Goal: Task Accomplishment & Management: Complete application form

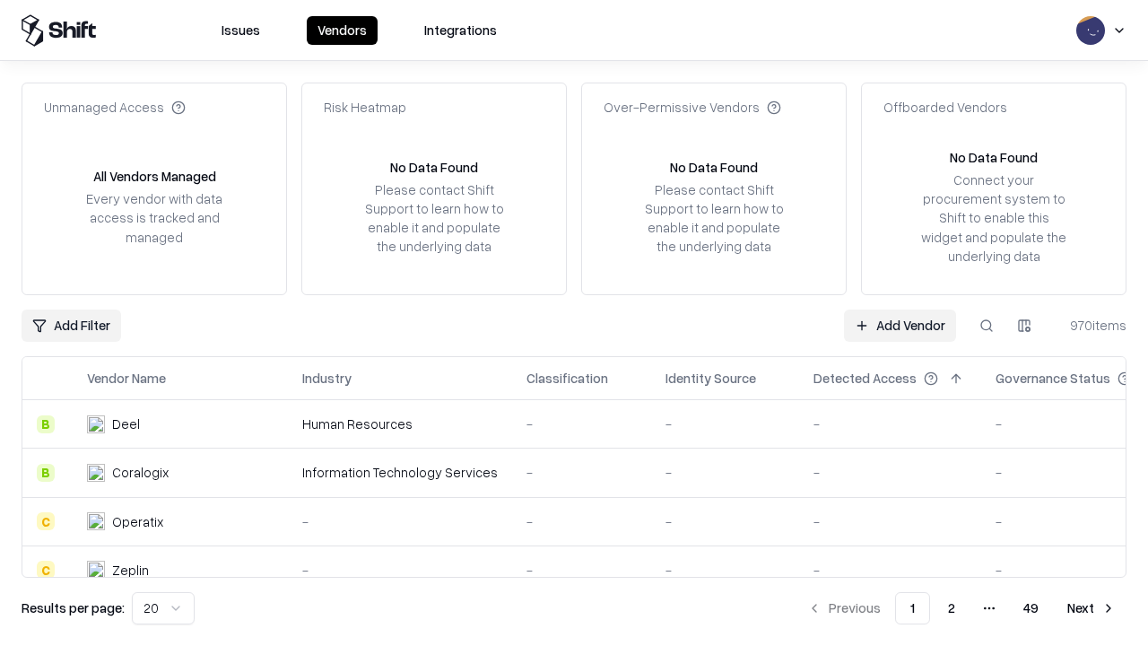
click at [900, 325] on link "Add Vendor" at bounding box center [900, 325] width 112 height 32
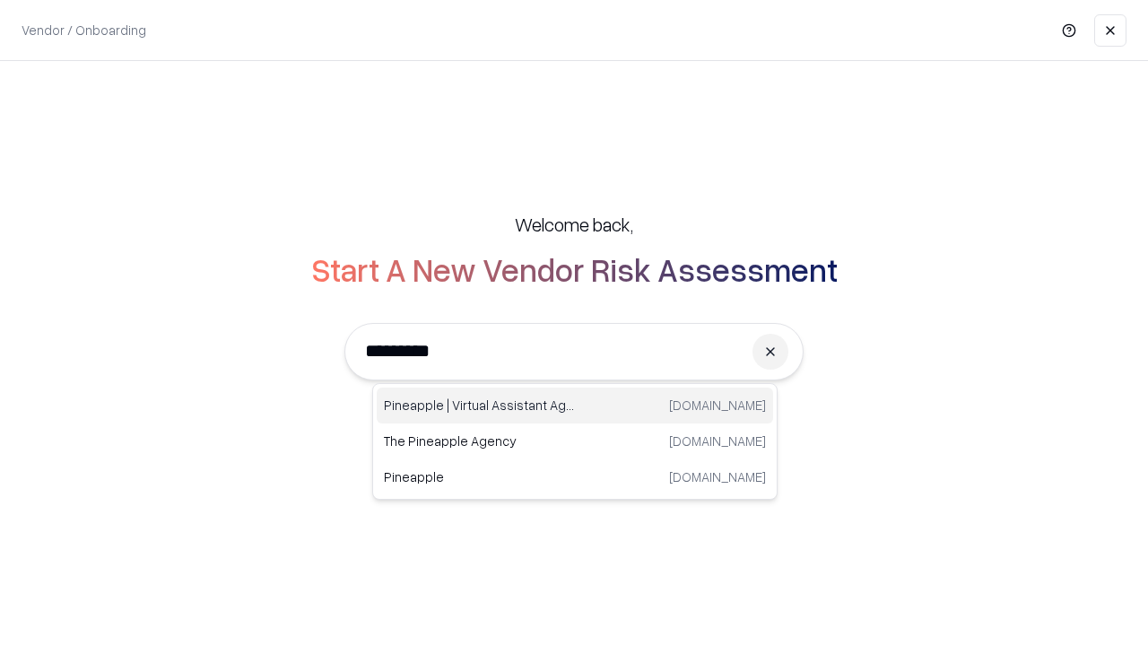
click at [575, 405] on div "Pineapple | Virtual Assistant Agency [DOMAIN_NAME]" at bounding box center [575, 405] width 396 height 36
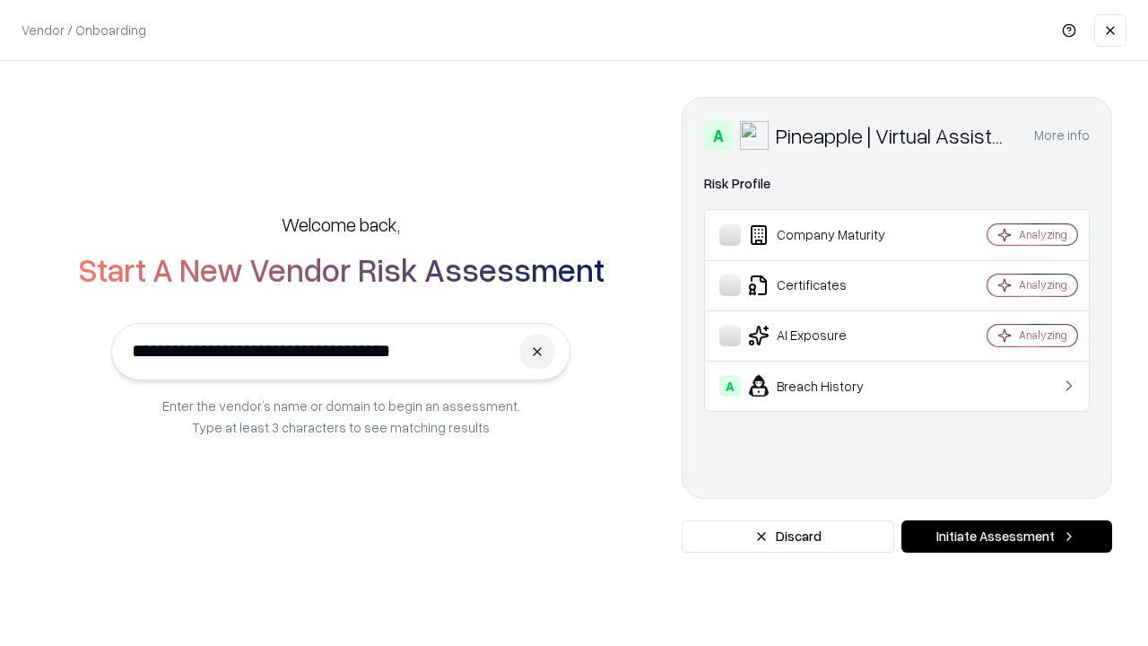
type input "**********"
click at [1006, 536] on button "Initiate Assessment" at bounding box center [1006, 536] width 211 height 32
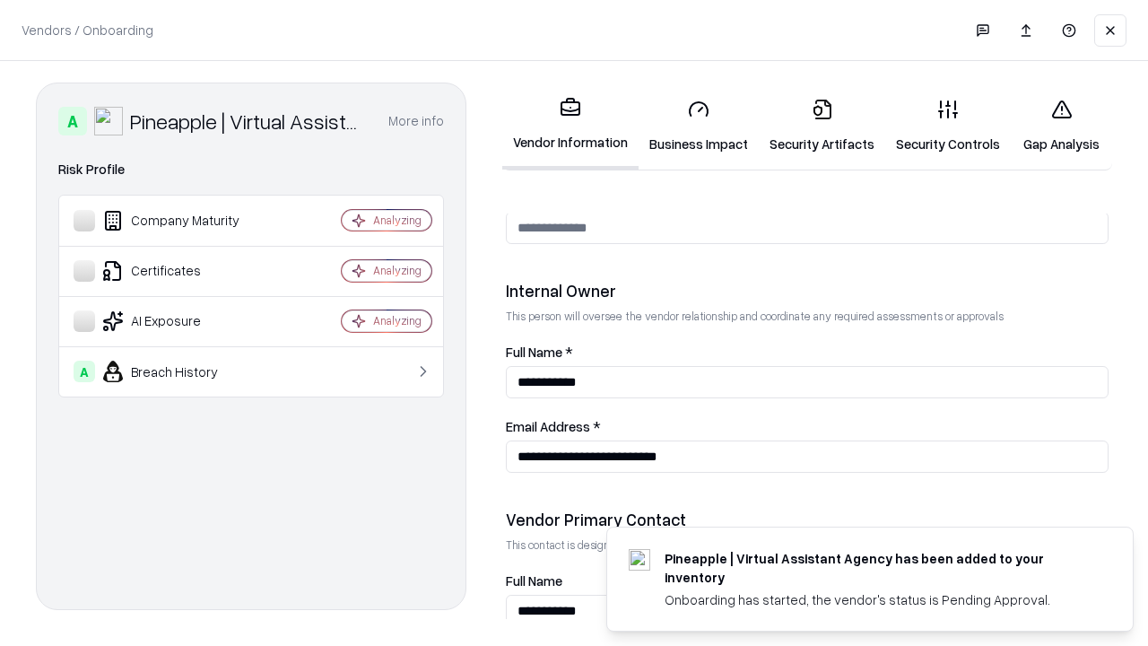
scroll to position [929, 0]
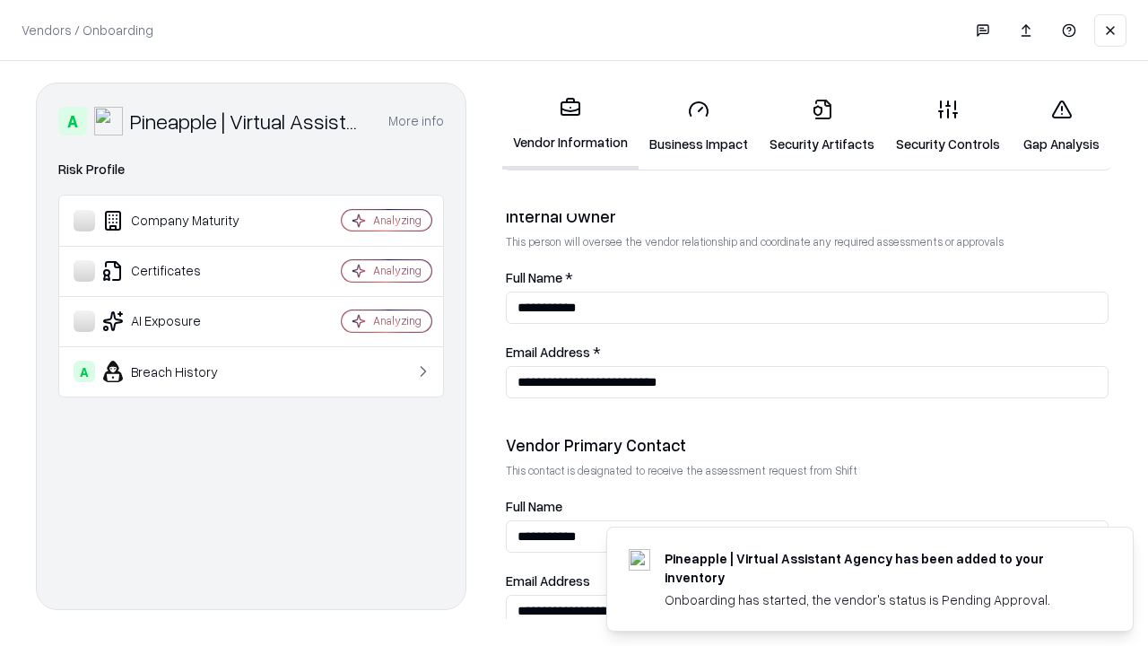
click at [699, 126] on link "Business Impact" at bounding box center [699, 125] width 120 height 83
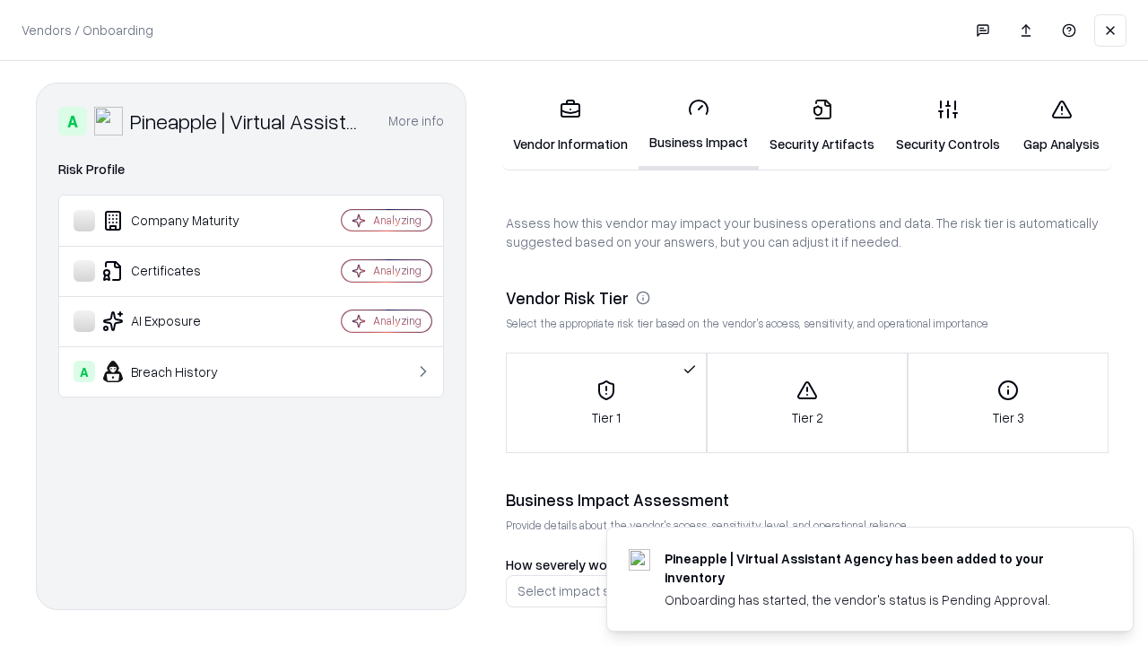
click at [822, 126] on link "Security Artifacts" at bounding box center [822, 125] width 126 height 83
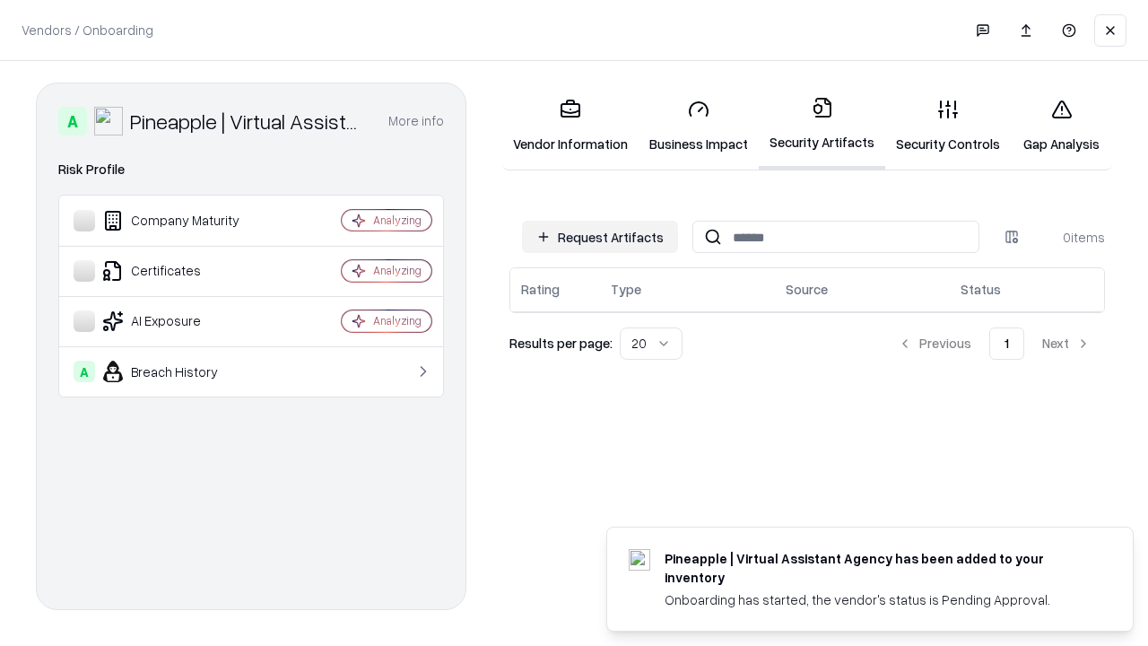
click at [600, 237] on button "Request Artifacts" at bounding box center [600, 237] width 156 height 32
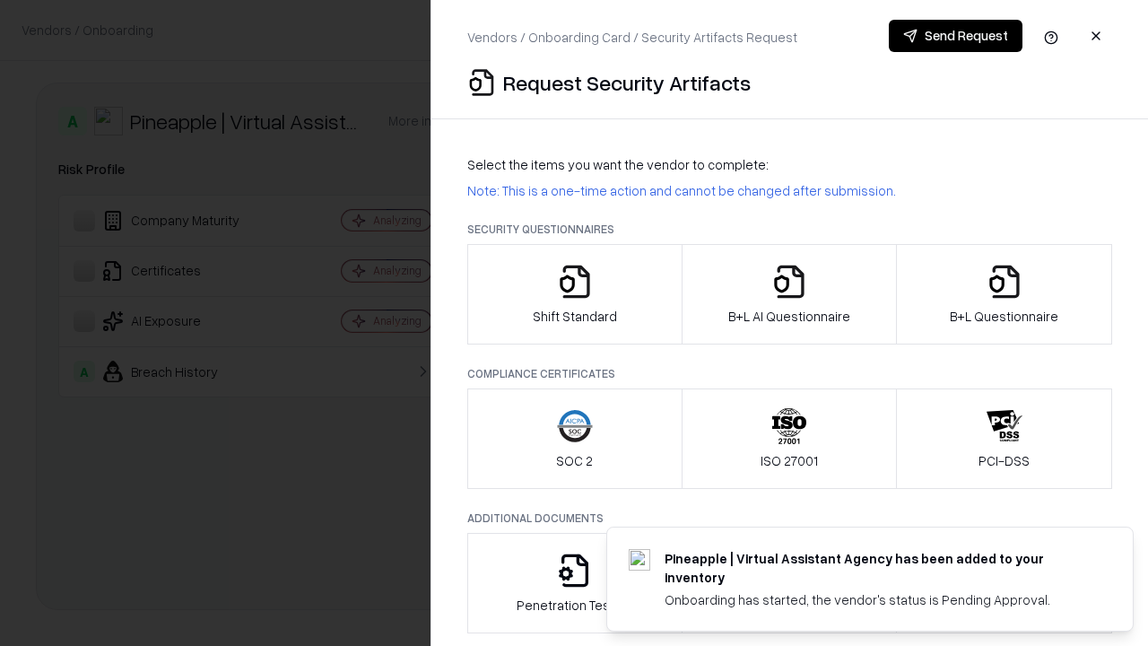
click at [574, 294] on icon "button" at bounding box center [575, 282] width 36 height 36
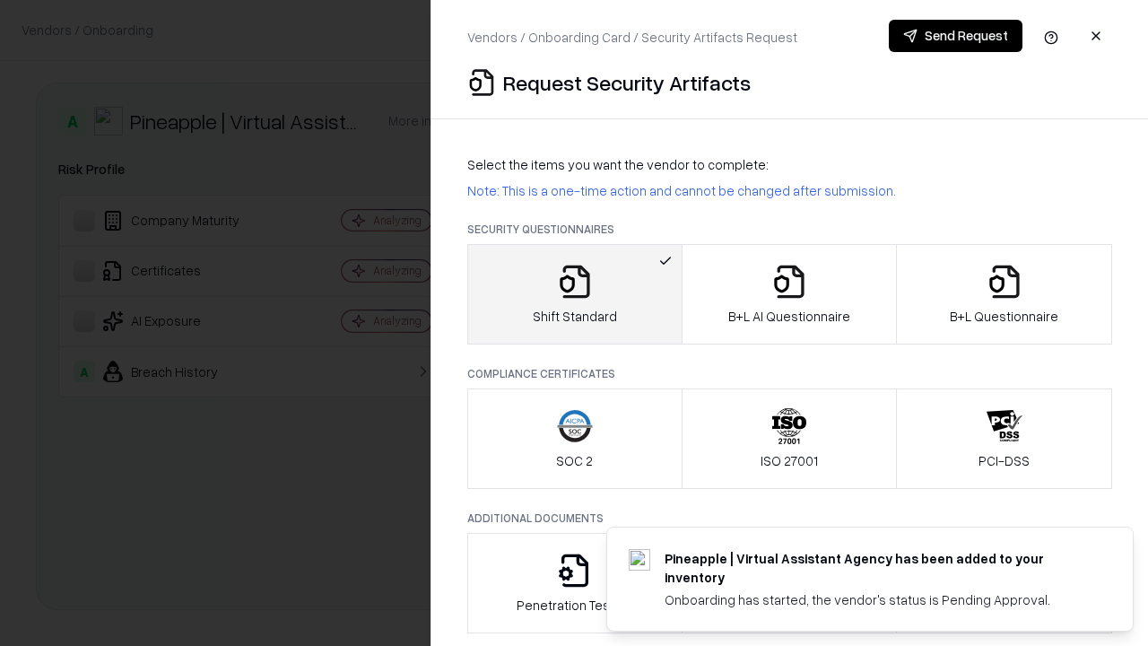
click at [955, 36] on button "Send Request" at bounding box center [956, 36] width 134 height 32
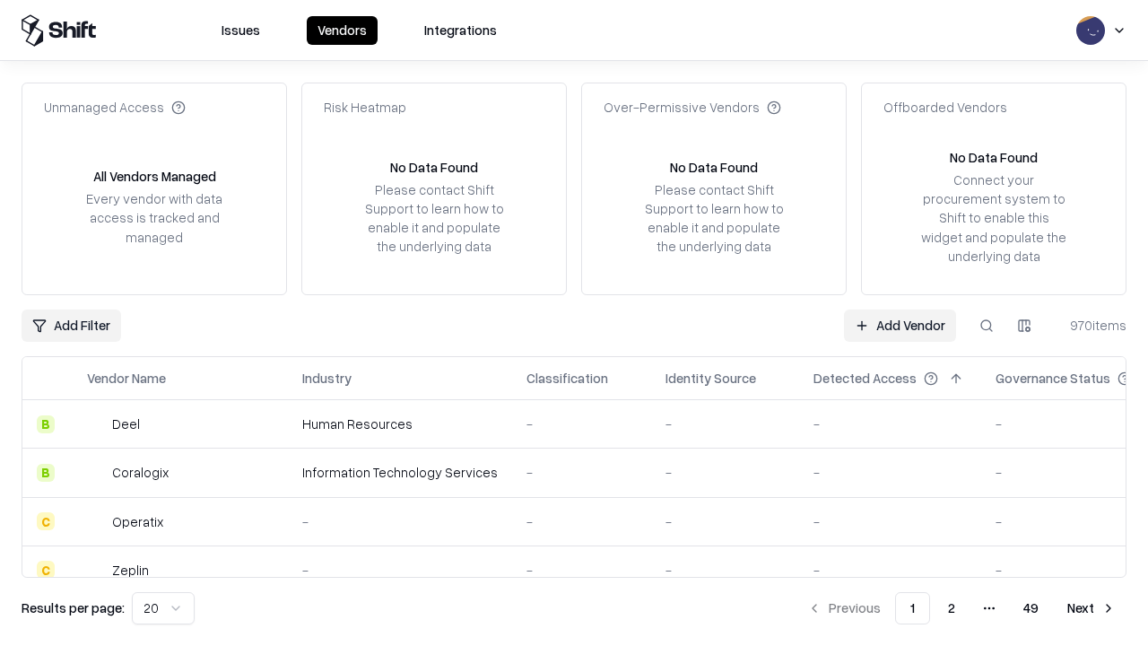
click at [987, 325] on button at bounding box center [987, 325] width 32 height 32
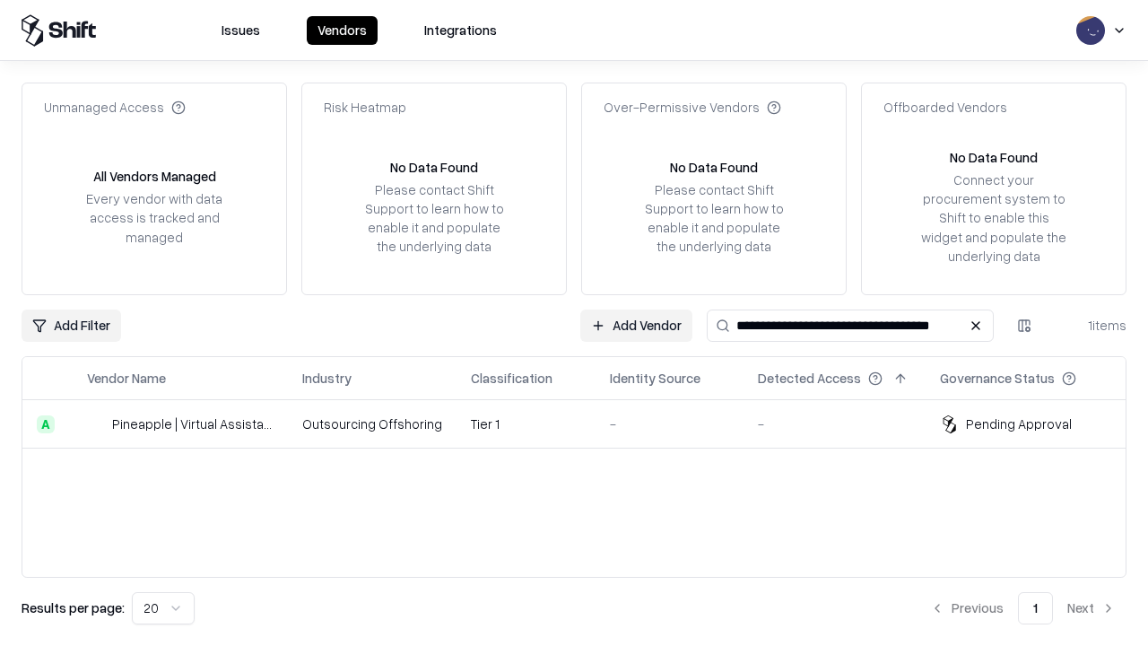
type input "**********"
click at [585, 423] on td "Tier 1" at bounding box center [526, 424] width 139 height 48
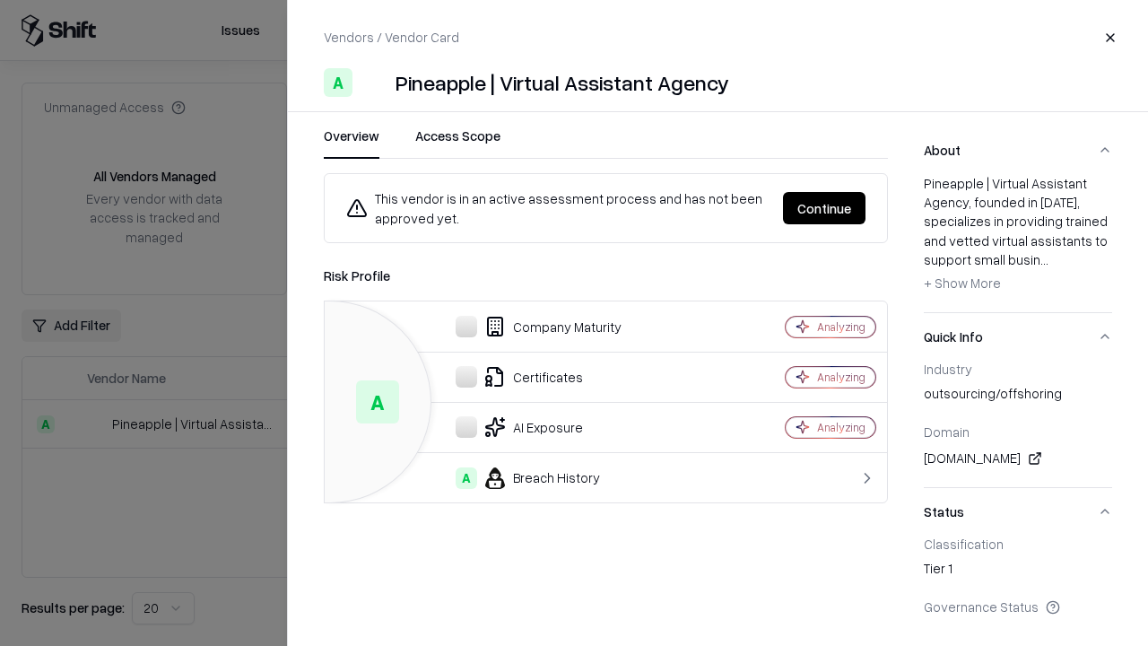
click at [824, 208] on button "Continue" at bounding box center [824, 208] width 83 height 32
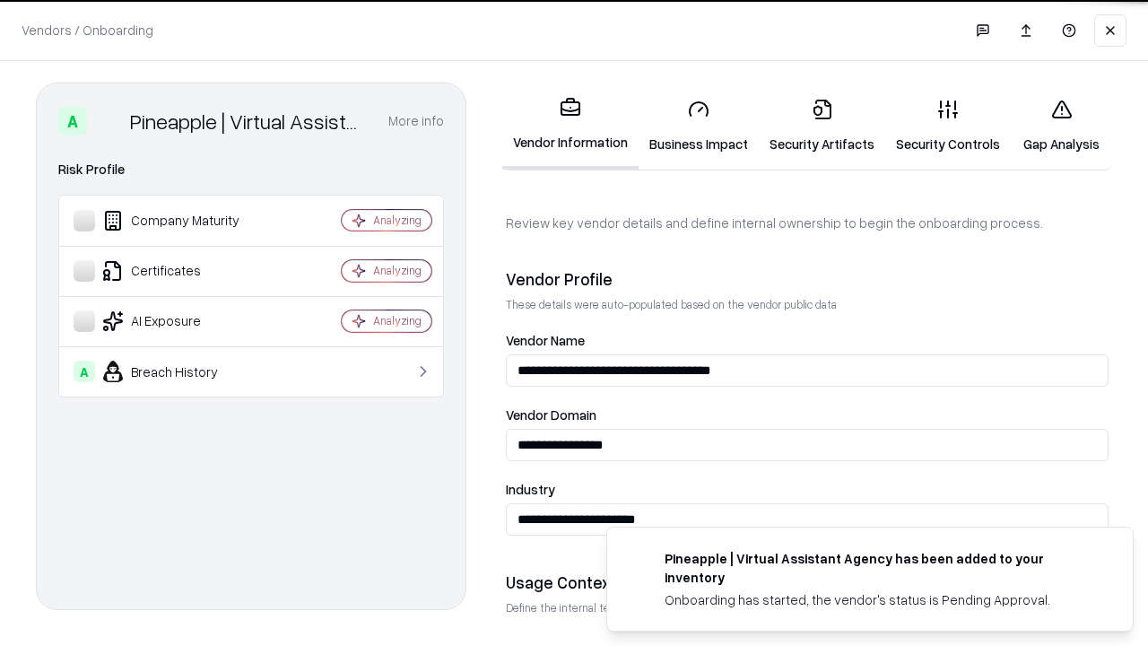
click at [822, 126] on link "Security Artifacts" at bounding box center [822, 125] width 126 height 83
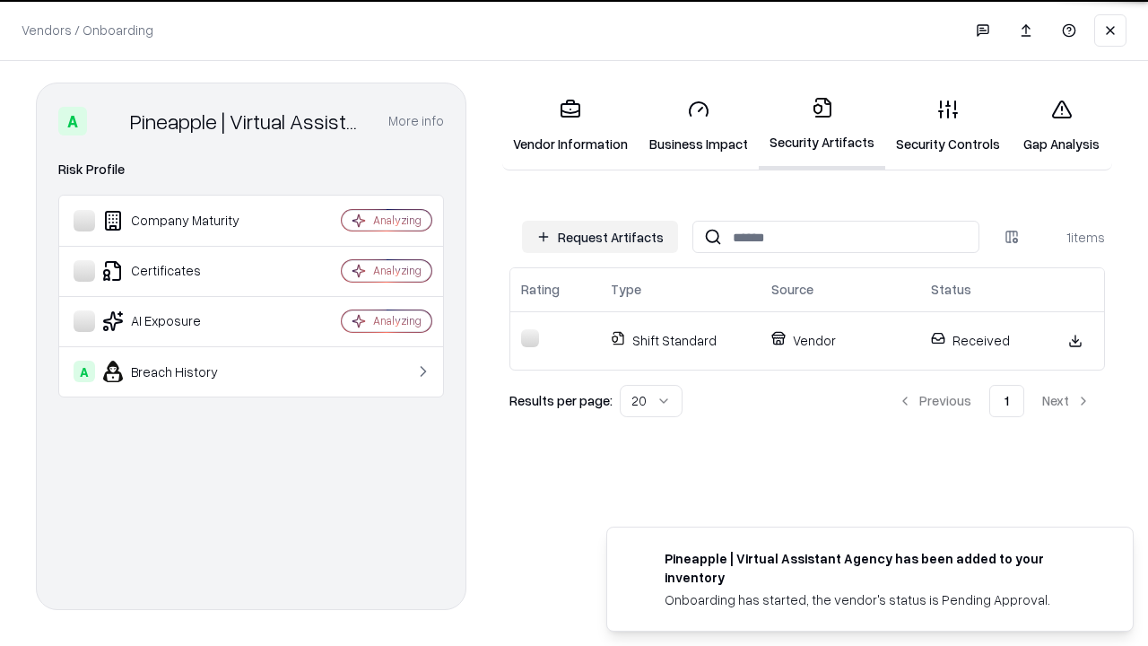
click at [948, 126] on link "Security Controls" at bounding box center [948, 125] width 126 height 83
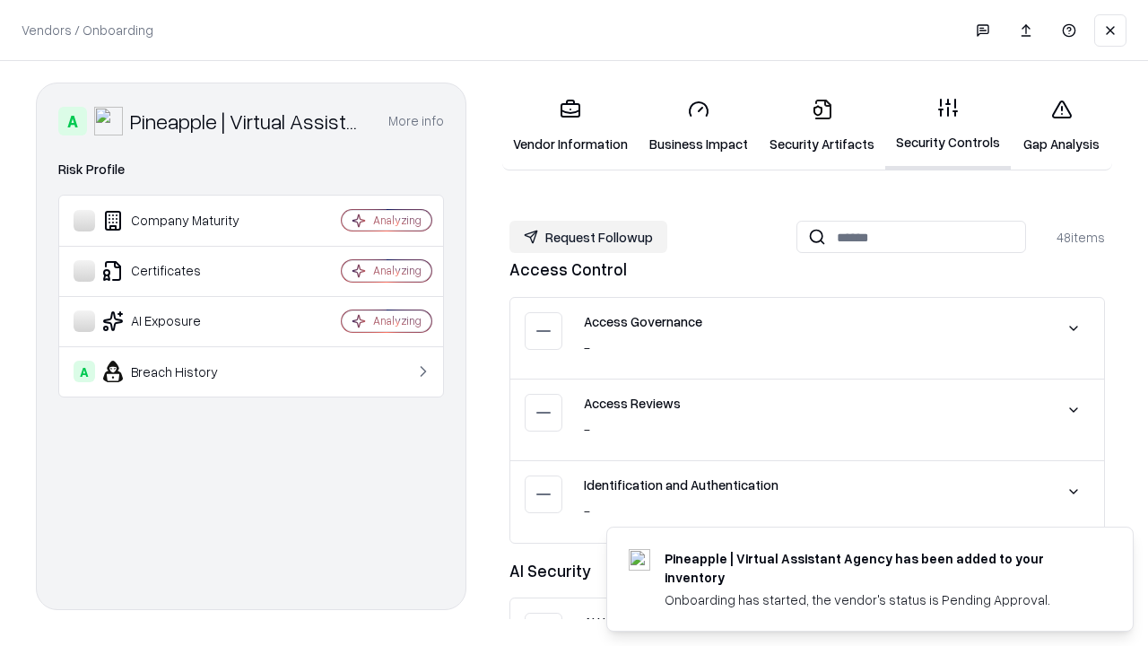
click at [588, 236] on button "Request Followup" at bounding box center [588, 237] width 158 height 32
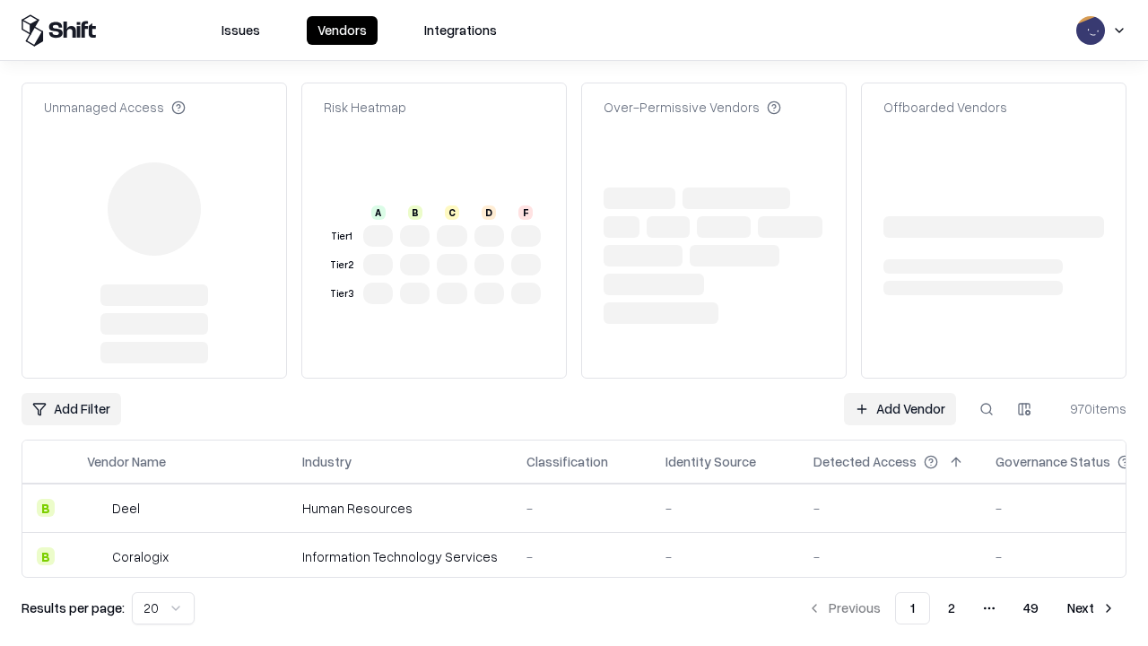
click at [900, 393] on link "Add Vendor" at bounding box center [900, 409] width 112 height 32
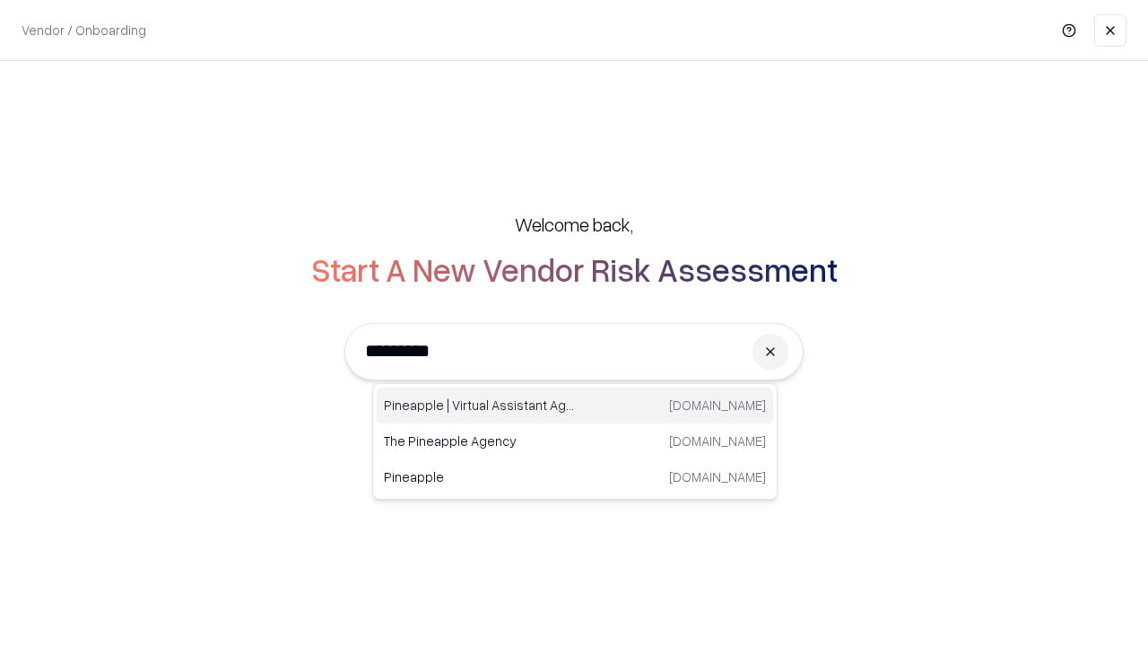
click at [575, 405] on div "Pineapple | Virtual Assistant Agency trypineapple.com" at bounding box center [575, 405] width 396 height 36
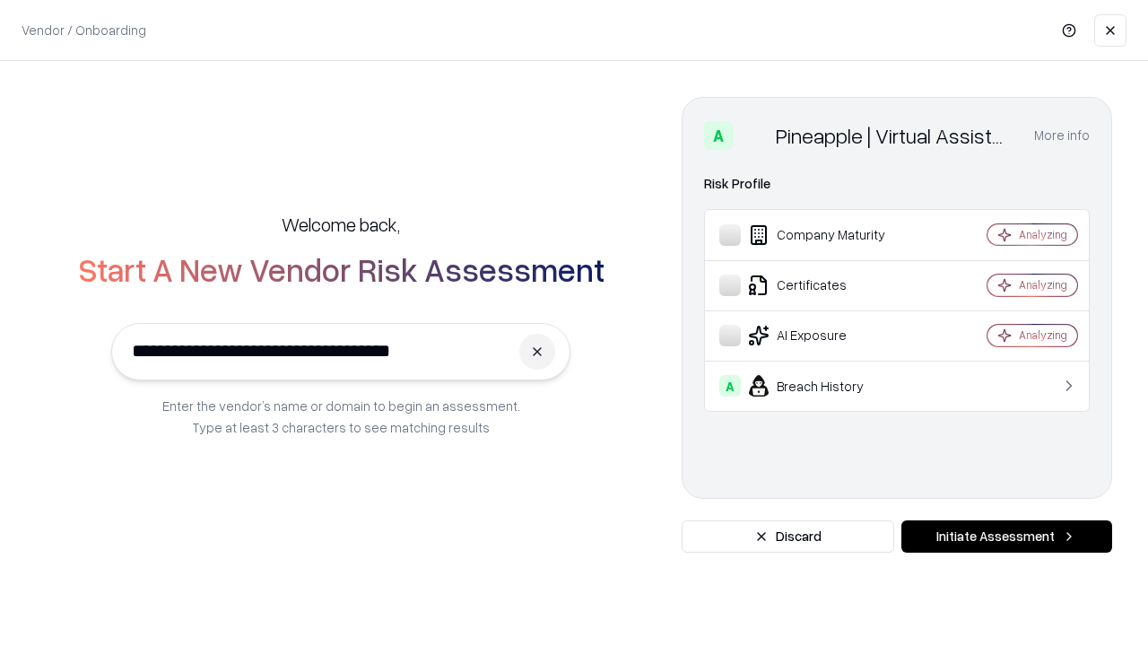
type input "**********"
click at [1006, 536] on button "Initiate Assessment" at bounding box center [1006, 536] width 211 height 32
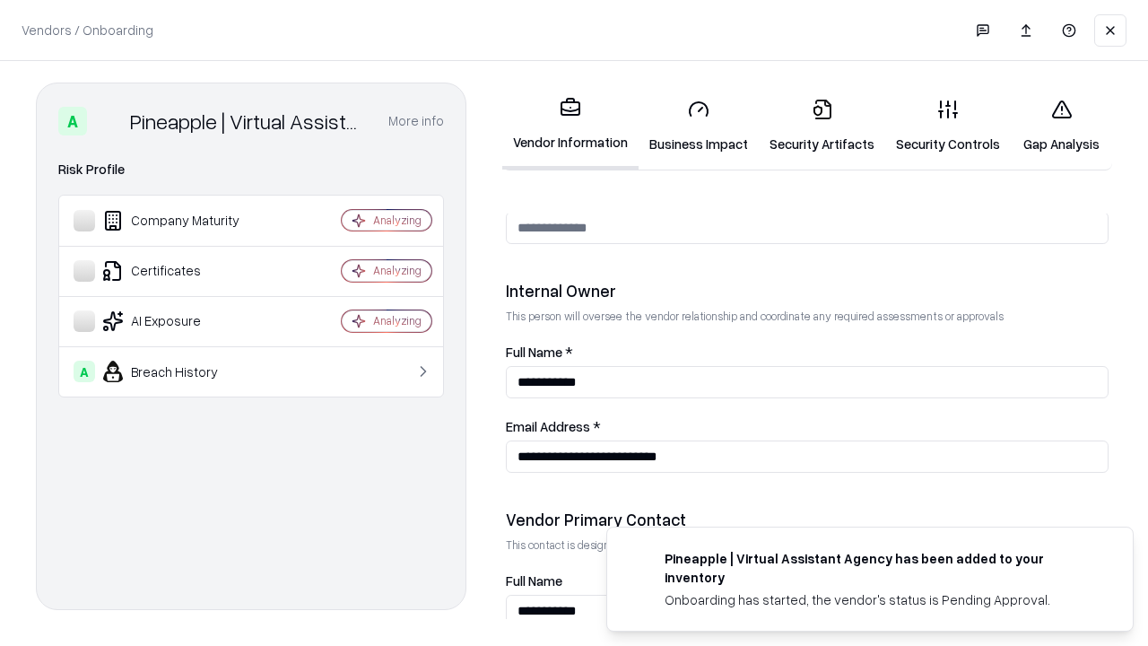
scroll to position [929, 0]
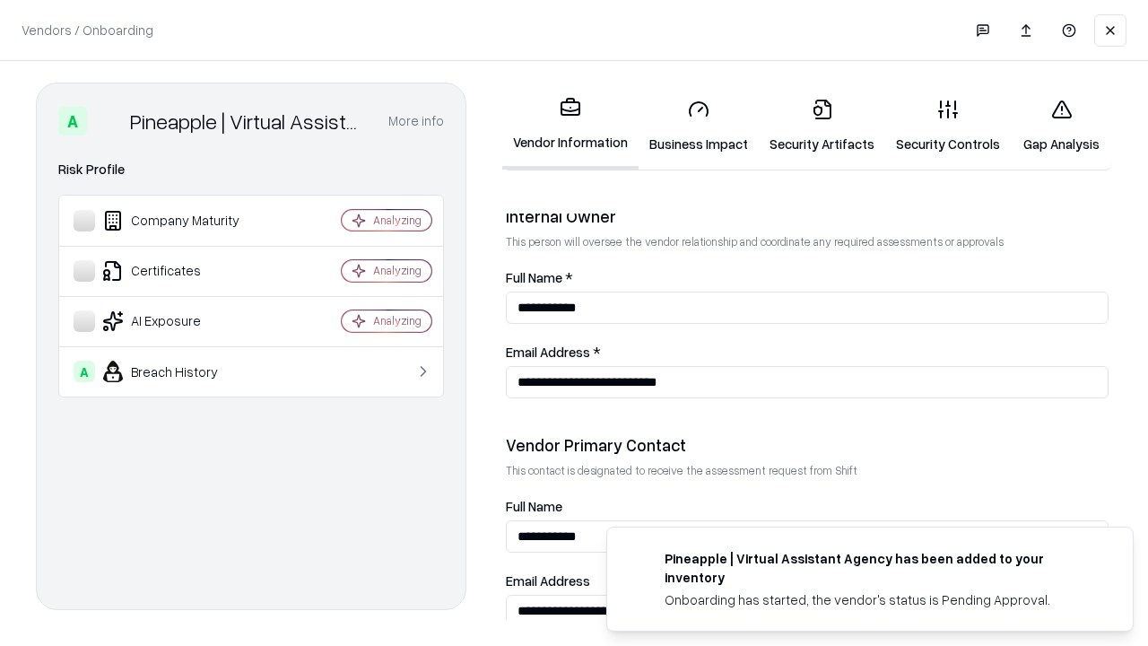
click at [1061, 126] on link "Gap Analysis" at bounding box center [1061, 125] width 101 height 83
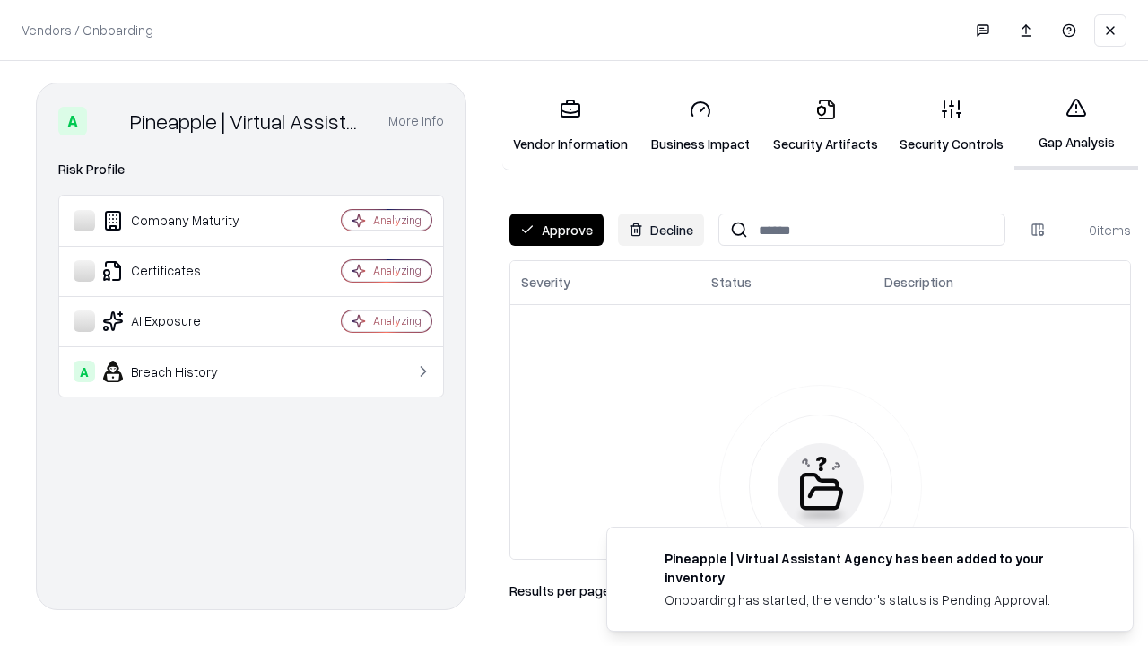
click at [556, 230] on button "Approve" at bounding box center [556, 229] width 94 height 32
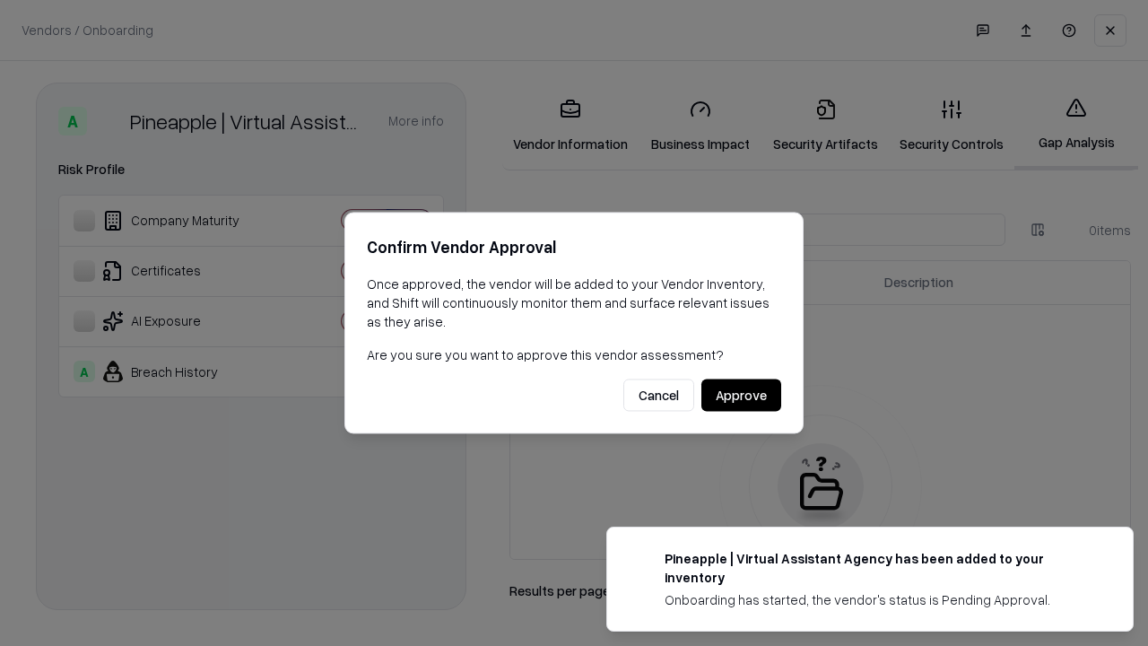
click at [741, 395] on button "Approve" at bounding box center [741, 395] width 80 height 32
